Goal: Task Accomplishment & Management: Manage account settings

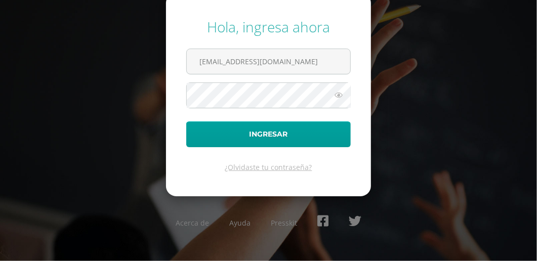
type input "[EMAIL_ADDRESS][DOMAIN_NAME]"
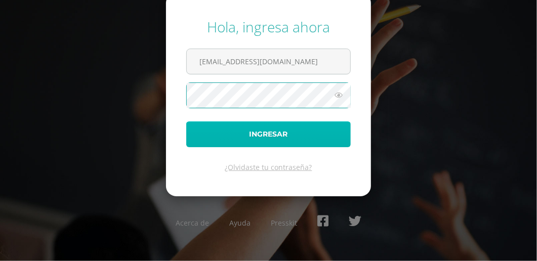
click at [233, 125] on button "Ingresar" at bounding box center [268, 134] width 164 height 26
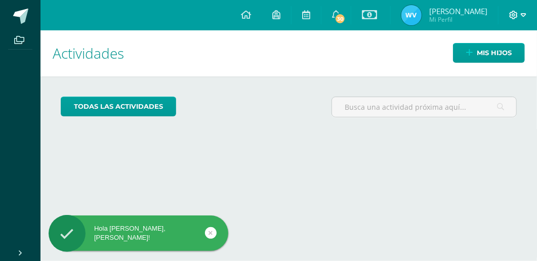
click at [511, 13] on icon at bounding box center [513, 15] width 9 height 9
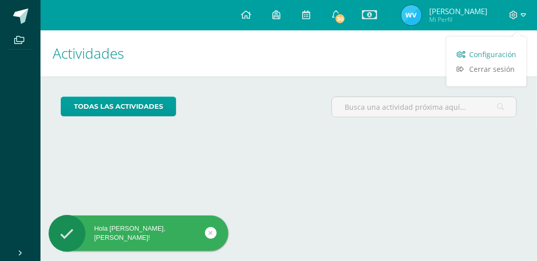
click at [482, 51] on span "Configuración" at bounding box center [492, 55] width 47 height 10
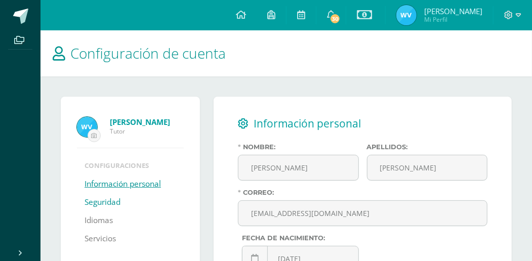
click at [101, 201] on link "Seguridad" at bounding box center [102, 202] width 36 height 18
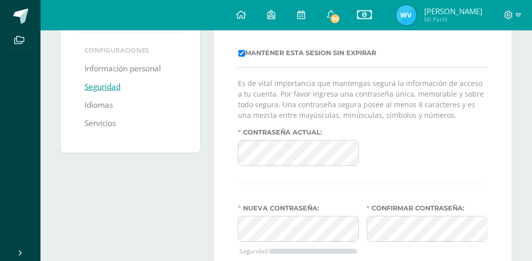
scroll to position [155, 0]
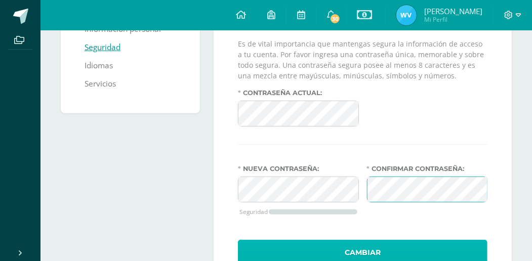
click at [367, 246] on button "Cambiar" at bounding box center [362, 253] width 249 height 26
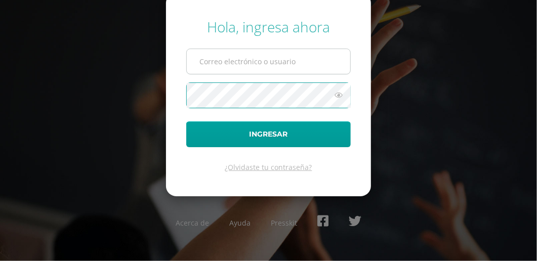
click at [226, 64] on input "text" at bounding box center [268, 61] width 163 height 25
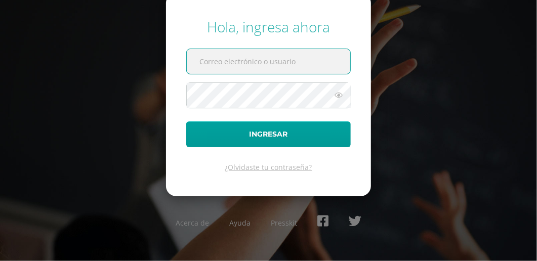
paste input "wendy16fa@gmail.com"
type input "wendy16fa@gmail.com"
click at [339, 96] on icon at bounding box center [338, 95] width 13 height 12
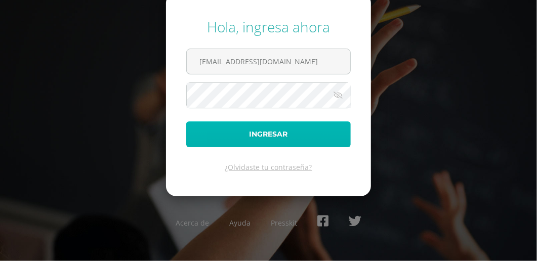
click at [279, 137] on button "Ingresar" at bounding box center [268, 134] width 164 height 26
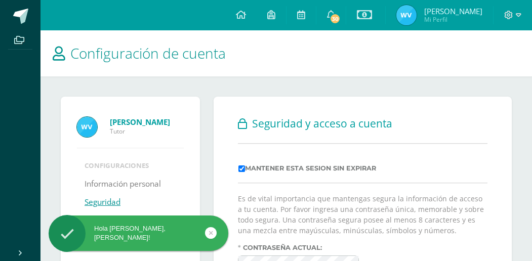
scroll to position [20, 0]
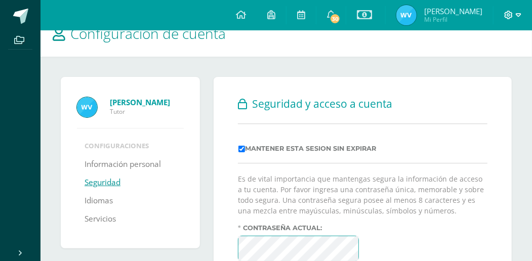
click at [506, 19] on span at bounding box center [512, 15] width 17 height 11
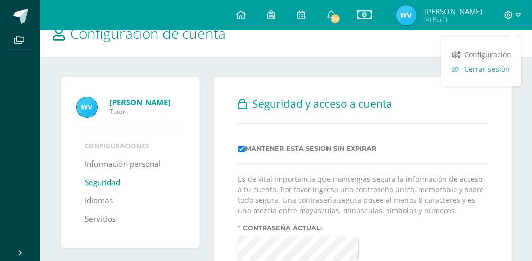
click at [476, 68] on span "Cerrar sesión" at bounding box center [487, 69] width 46 height 10
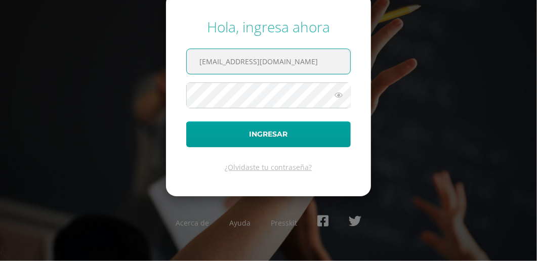
type input "2023348@colegiobelga.edu.gt"
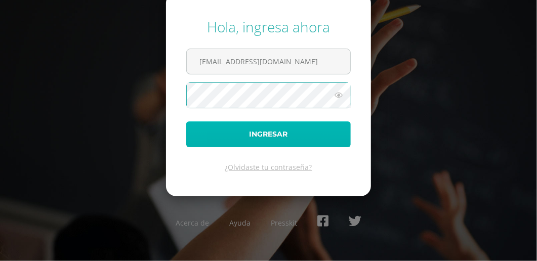
click at [274, 136] on button "Ingresar" at bounding box center [268, 134] width 164 height 26
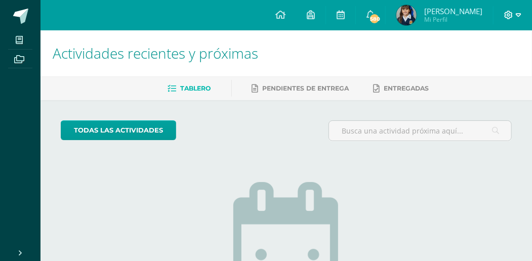
click at [508, 15] on icon at bounding box center [508, 15] width 9 height 9
click at [485, 70] on span "Cerrar sesión" at bounding box center [487, 69] width 46 height 10
